Goal: Transaction & Acquisition: Download file/media

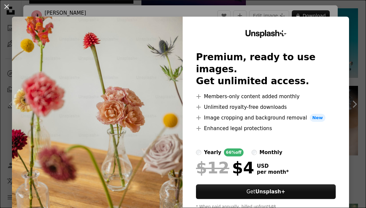
scroll to position [706, 0]
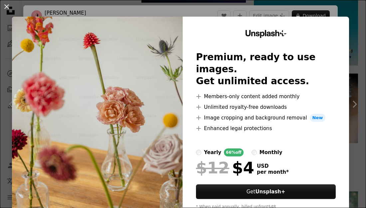
click at [124, 112] on img at bounding box center [97, 123] width 171 height 212
click at [319, 125] on li "A plus sign Enhanced legal protections" at bounding box center [266, 129] width 140 height 8
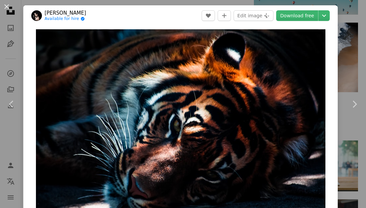
scroll to position [759, 0]
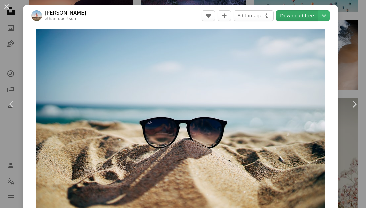
click at [303, 17] on link "Download free" at bounding box center [297, 15] width 42 height 11
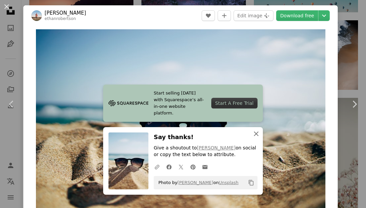
click at [256, 133] on icon "An X shape" at bounding box center [256, 134] width 8 height 8
